Goal: Information Seeking & Learning: Learn about a topic

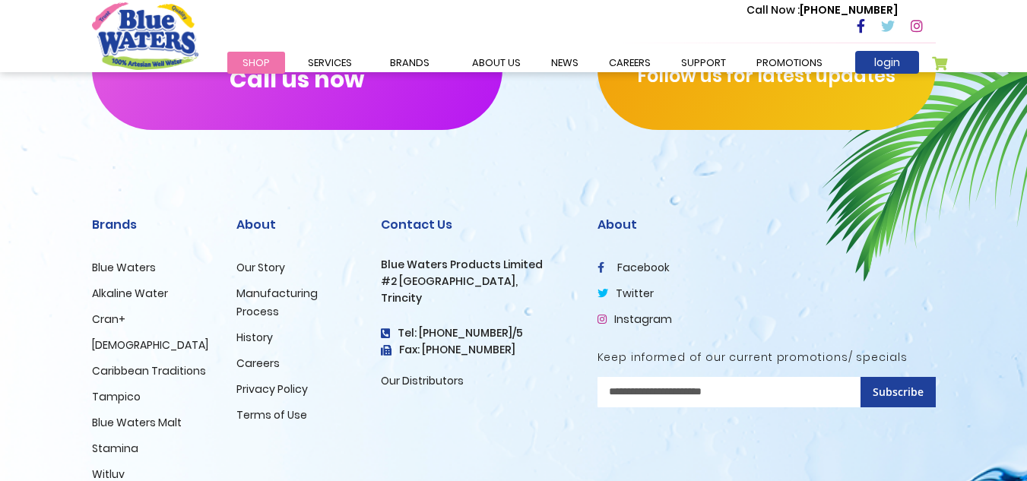
scroll to position [2599, 0]
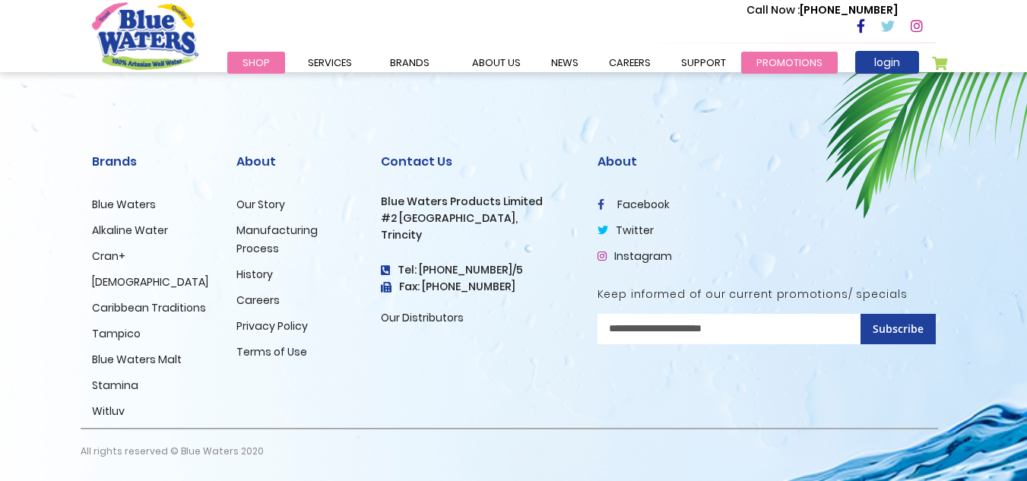
click at [764, 62] on link "Promotions" at bounding box center [789, 63] width 97 height 22
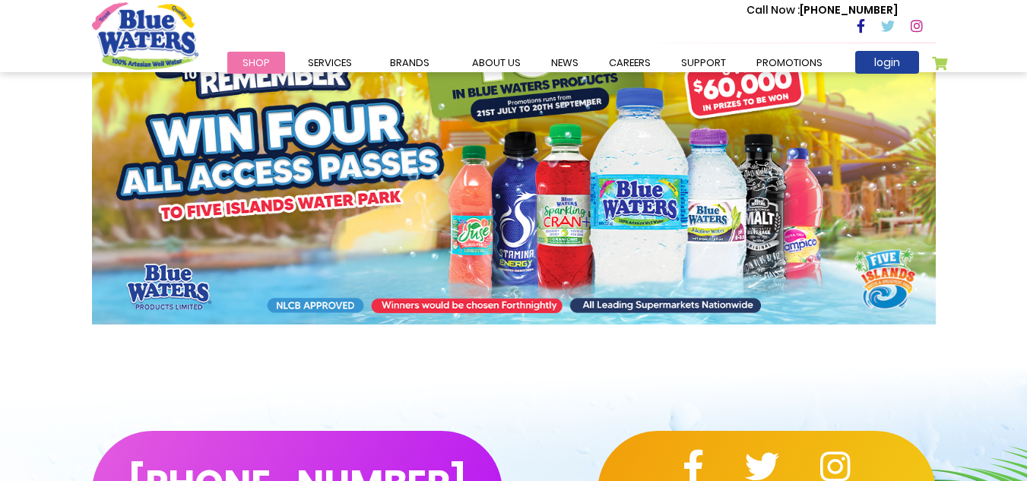
scroll to position [54, 0]
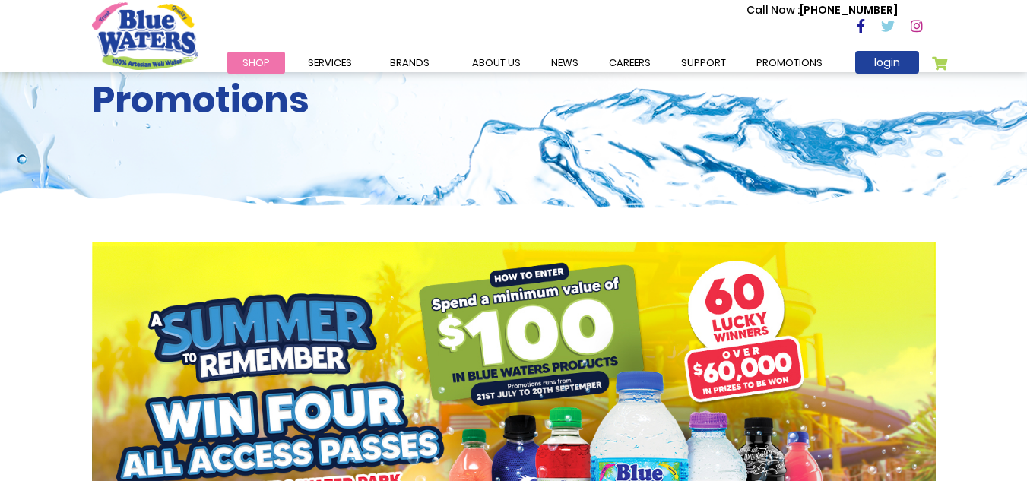
click at [530, 277] on img at bounding box center [514, 425] width 844 height 366
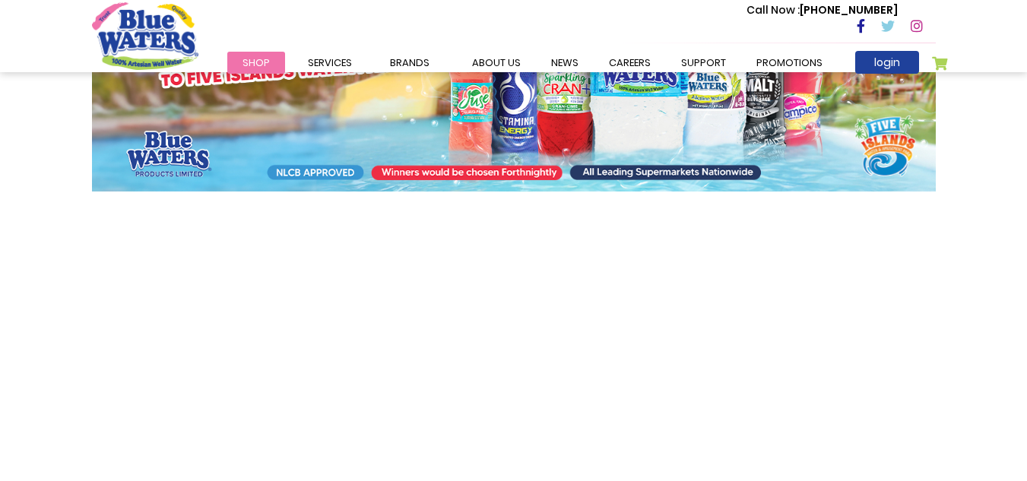
scroll to position [435, 0]
